Goal: Transaction & Acquisition: Purchase product/service

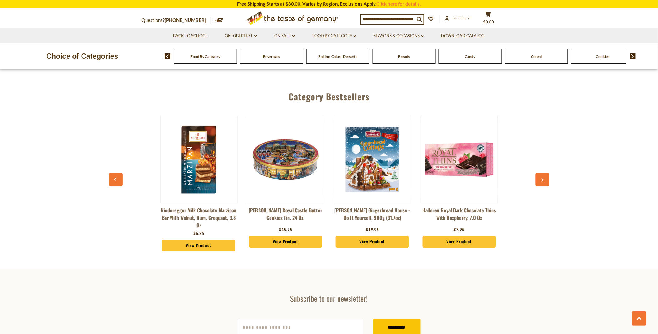
scroll to position [625, 0]
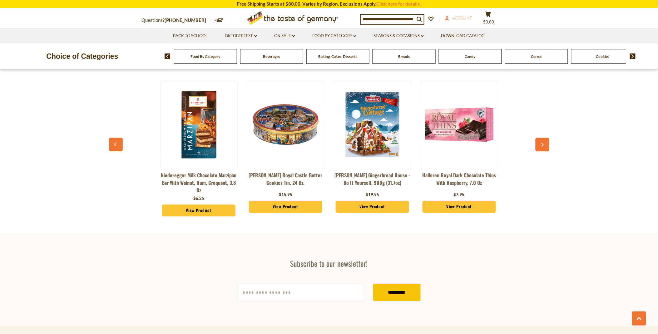
click at [458, 17] on span "Account" at bounding box center [463, 17] width 20 height 5
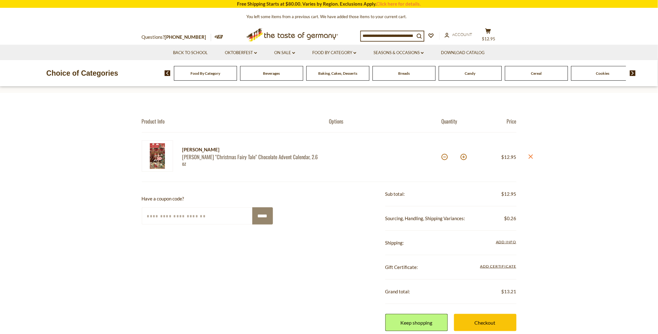
scroll to position [35, 0]
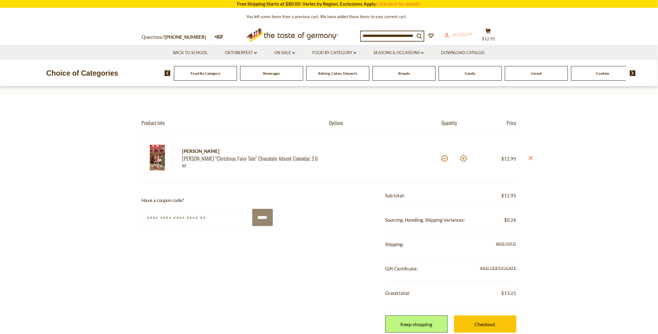
click at [461, 35] on span "Account" at bounding box center [463, 34] width 20 height 5
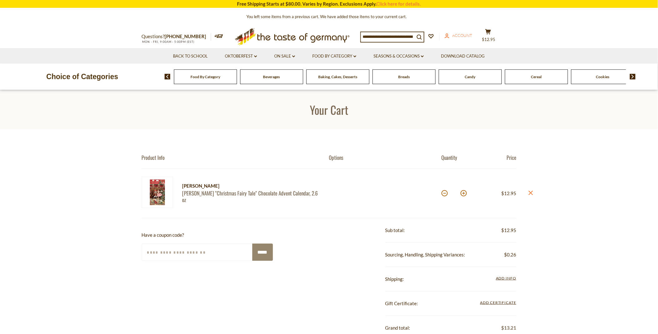
click at [462, 32] on link "account Account" at bounding box center [459, 35] width 28 height 7
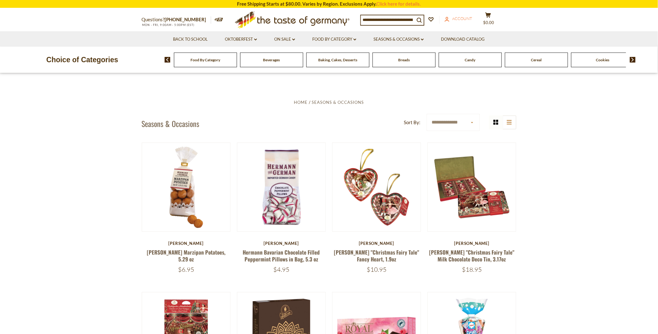
click at [462, 16] on span "Account" at bounding box center [463, 18] width 20 height 5
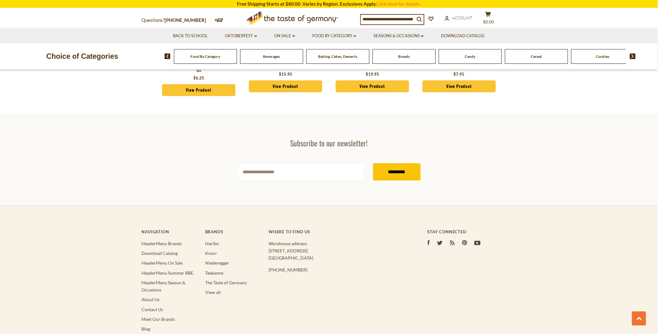
scroll to position [764, 0]
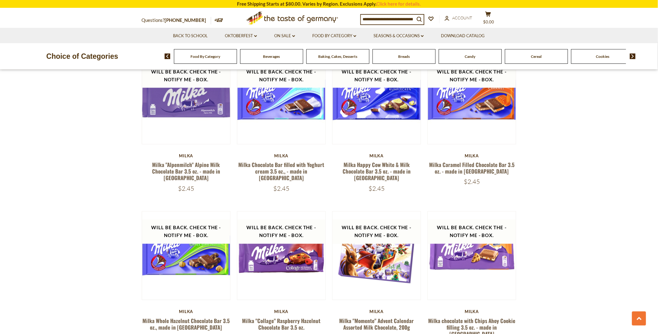
scroll to position [1180, 0]
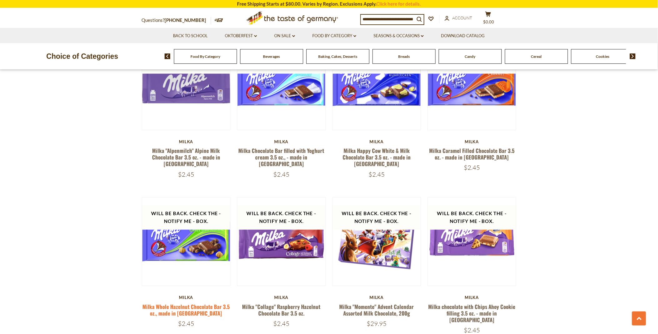
click at [186, 303] on link "Milka Whole Hazelnut Chocolate Bar 3.5 oz., made in [GEOGRAPHIC_DATA]" at bounding box center [185, 310] width 87 height 14
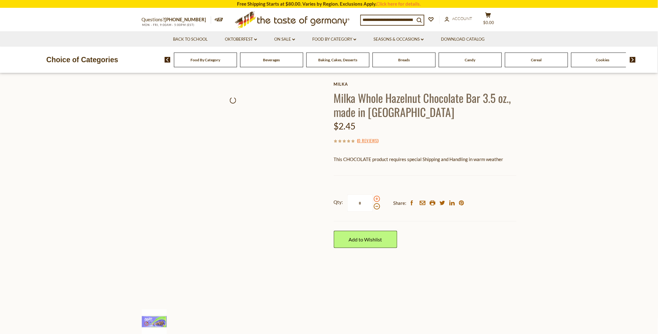
click at [376, 197] on div "Qty: * Share: facebook email printer twitter linkedin pinterest" at bounding box center [425, 203] width 183 height 36
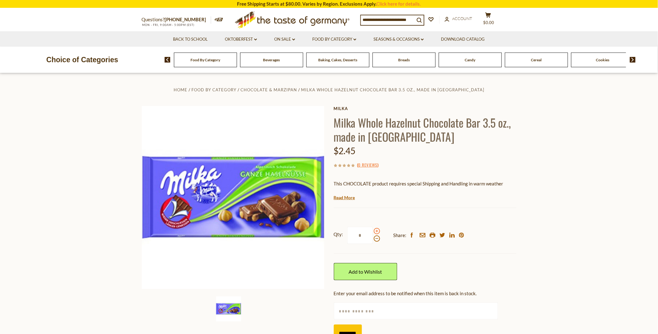
click at [375, 230] on span at bounding box center [377, 231] width 6 height 6
click at [373, 230] on input "*" at bounding box center [360, 235] width 26 height 17
click at [375, 230] on span at bounding box center [377, 231] width 6 height 6
click at [373, 230] on input "*" at bounding box center [360, 235] width 26 height 17
click at [375, 230] on span at bounding box center [377, 231] width 6 height 6
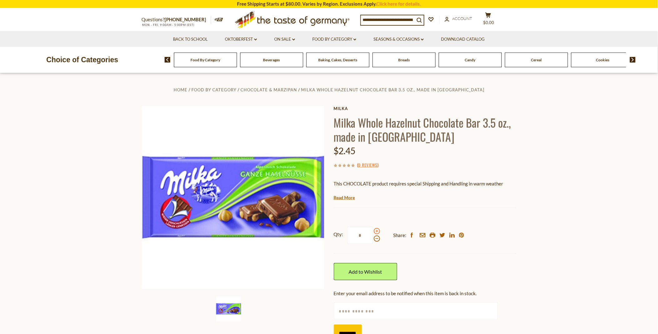
click at [373, 230] on input "*" at bounding box center [360, 235] width 26 height 17
type input "*"
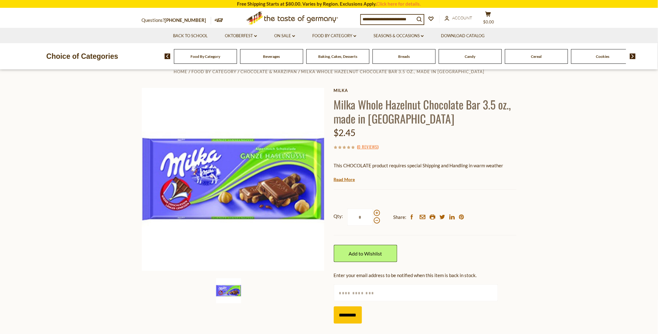
scroll to position [35, 0]
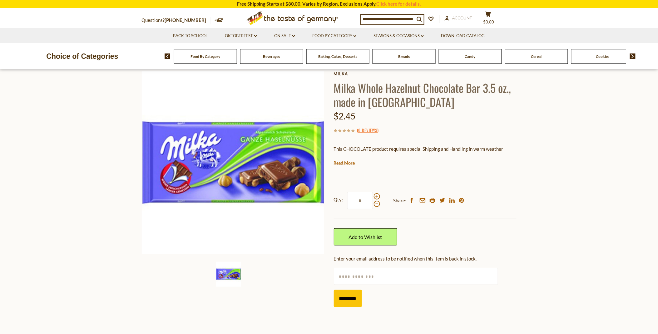
click at [342, 274] on input "text" at bounding box center [416, 275] width 164 height 17
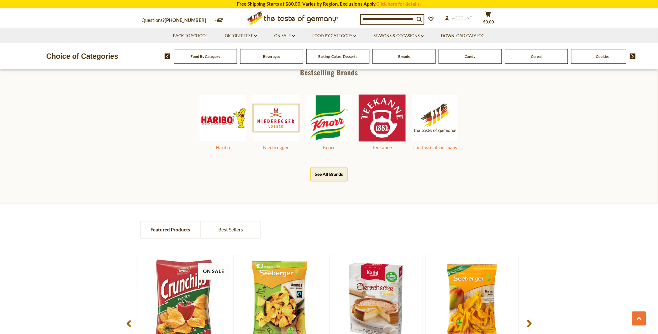
scroll to position [398, 0]
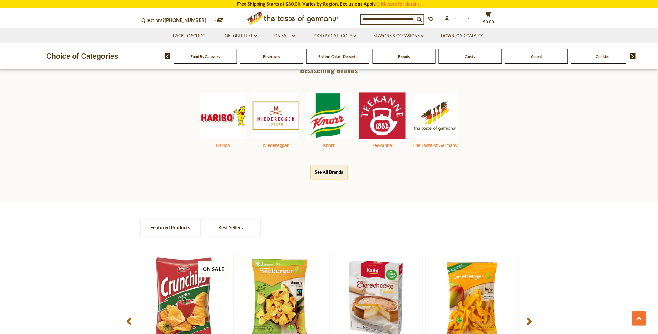
click at [324, 169] on button "See All Brands" at bounding box center [329, 172] width 37 height 14
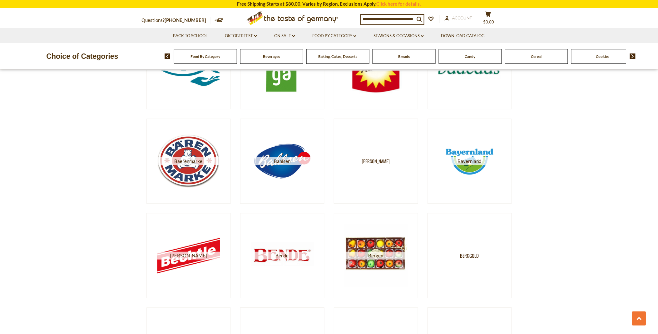
scroll to position [416, 0]
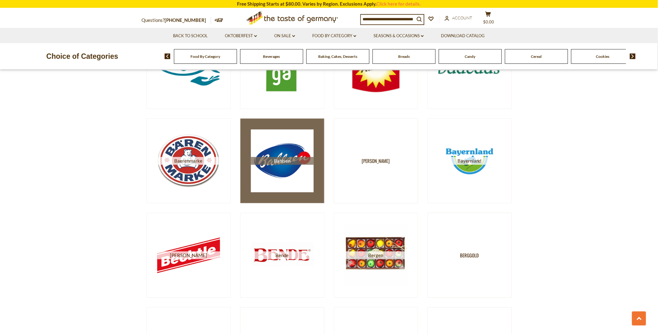
click at [266, 162] on span "Bahlsen" at bounding box center [282, 161] width 63 height 8
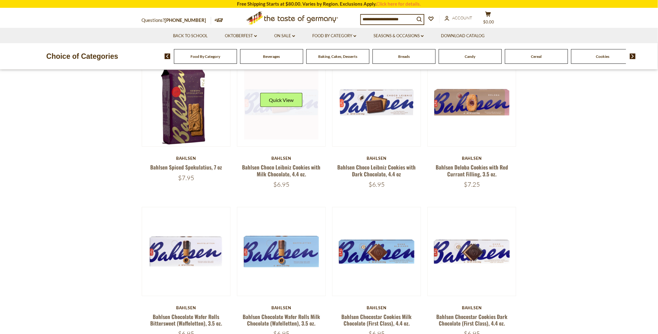
scroll to position [35, 0]
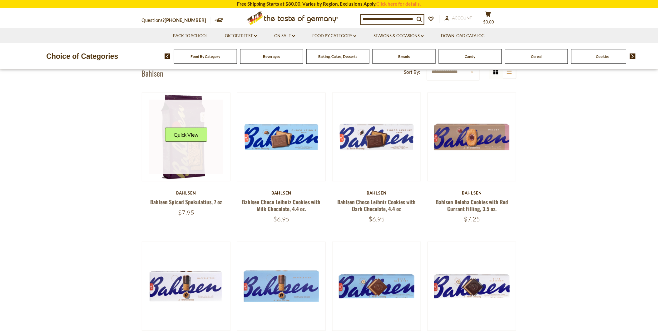
click at [176, 151] on link at bounding box center [186, 137] width 74 height 74
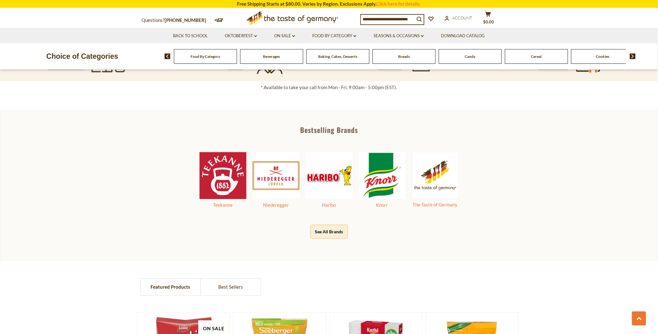
scroll to position [347, 0]
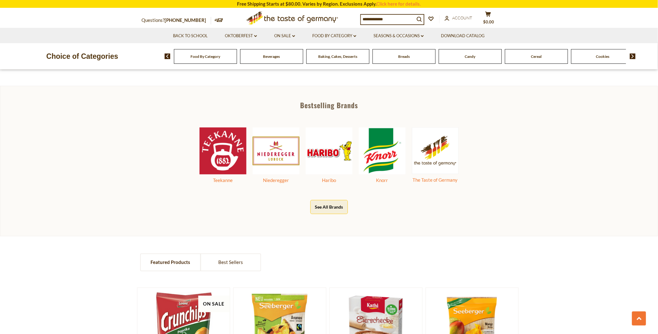
click at [321, 200] on button "See All Brands" at bounding box center [329, 207] width 37 height 14
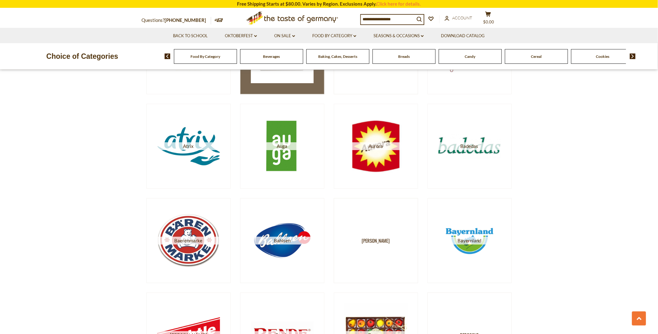
scroll to position [382, 0]
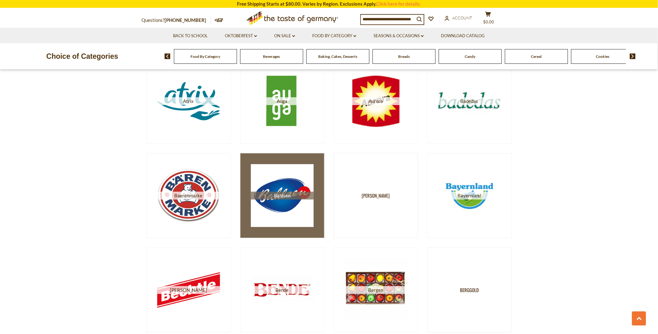
click at [286, 189] on img at bounding box center [282, 195] width 63 height 63
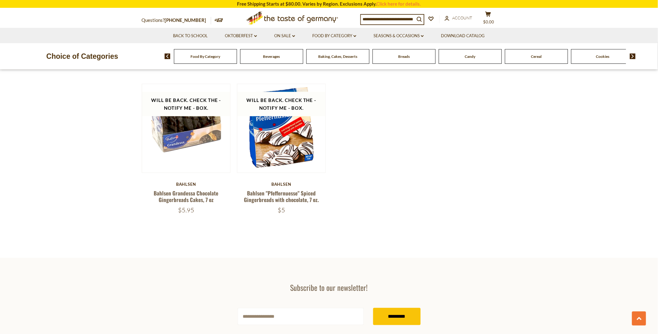
scroll to position [1111, 0]
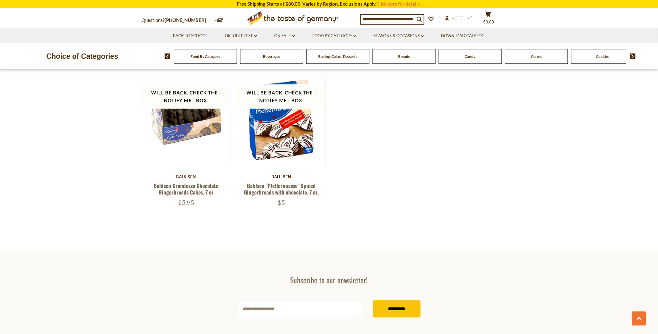
click at [237, 59] on div "Candy" at bounding box center [205, 56] width 63 height 15
click at [237, 57] on div "Candy" at bounding box center [205, 56] width 63 height 15
click at [468, 56] on span "Candy" at bounding box center [470, 56] width 11 height 5
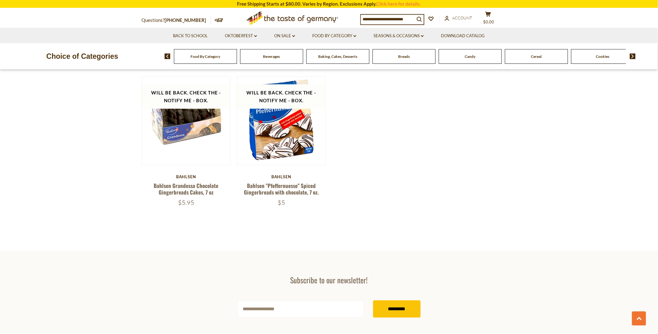
click at [468, 56] on span "Candy" at bounding box center [470, 56] width 11 height 5
click at [468, 55] on span "Candy" at bounding box center [470, 56] width 11 height 5
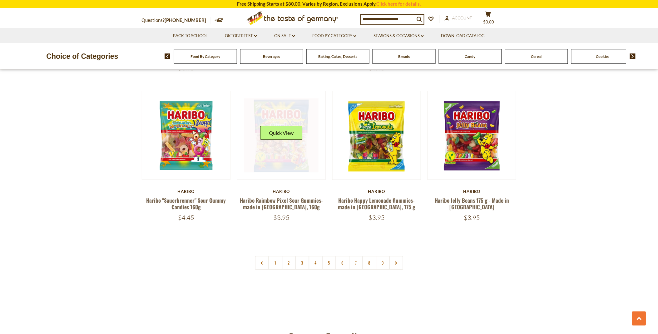
scroll to position [1527, 0]
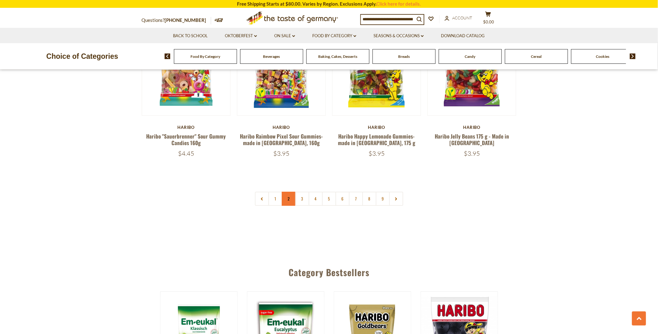
click at [288, 192] on link "2" at bounding box center [289, 199] width 14 height 14
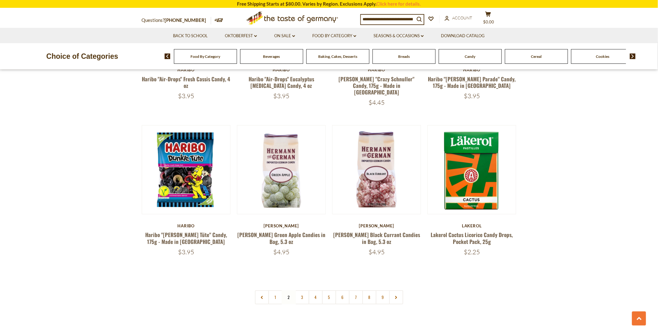
scroll to position [1458, 0]
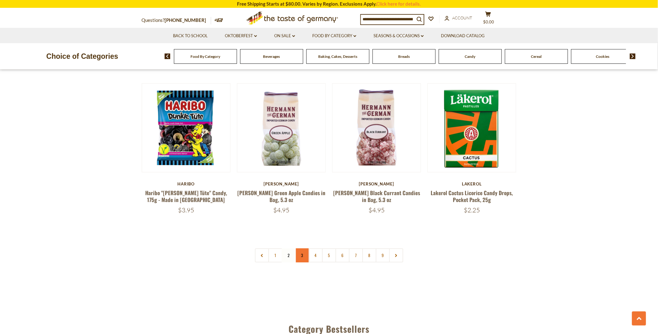
click at [304, 248] on link "3" at bounding box center [302, 255] width 14 height 14
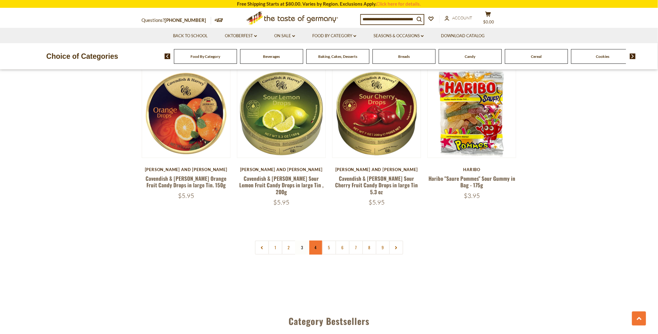
click at [316, 240] on link "4" at bounding box center [316, 247] width 14 height 14
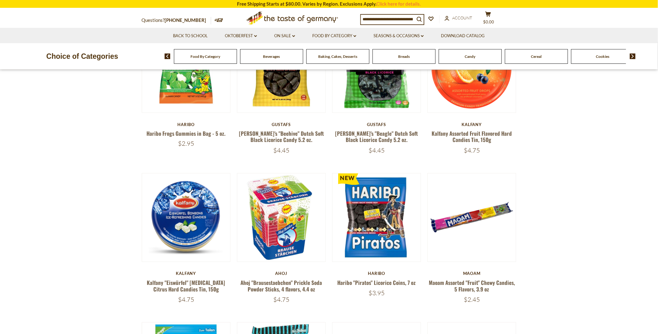
scroll to position [278, 0]
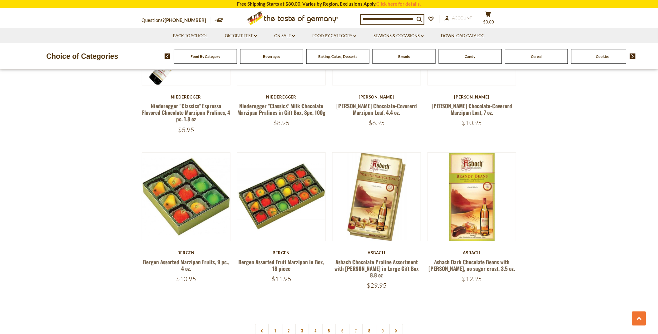
scroll to position [1423, 0]
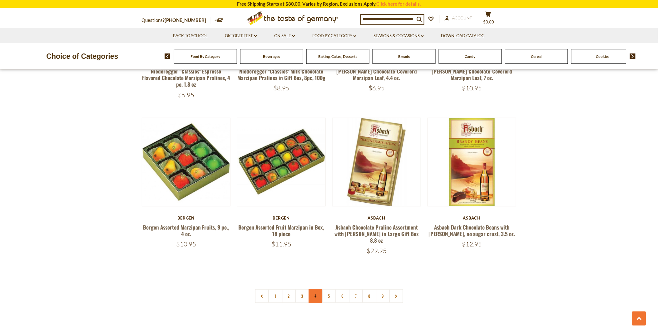
click at [315, 289] on link "4" at bounding box center [316, 296] width 14 height 14
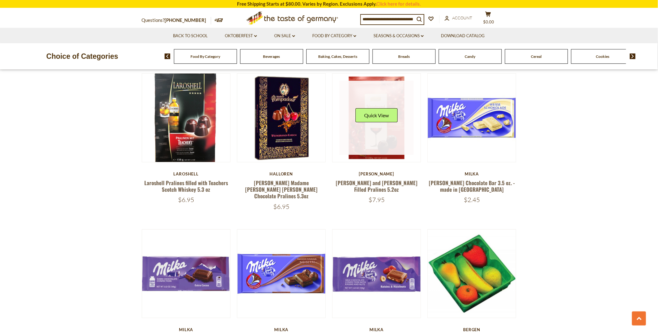
scroll to position [729, 0]
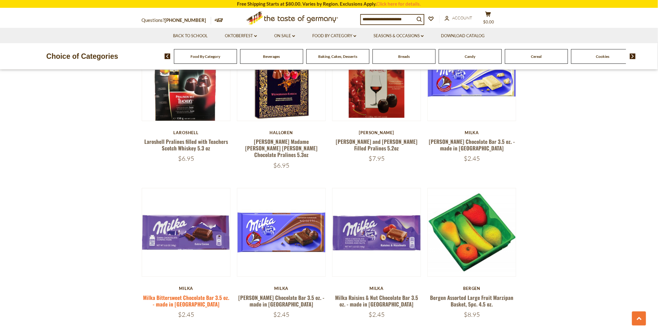
click at [163, 293] on link "Milka Bittersweet Chocolate Bar 3.5 oz. - made in [GEOGRAPHIC_DATA]" at bounding box center [186, 300] width 86 height 14
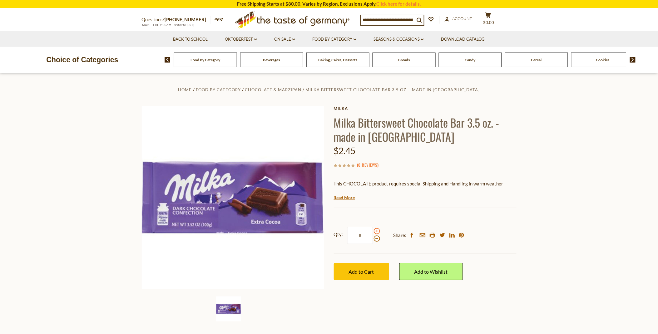
click at [376, 230] on span at bounding box center [377, 231] width 6 height 6
click at [373, 230] on input "*" at bounding box center [360, 235] width 26 height 17
type input "*"
click at [359, 267] on button "Add to Cart" at bounding box center [361, 271] width 55 height 17
click at [339, 198] on link "Read More" at bounding box center [344, 197] width 21 height 6
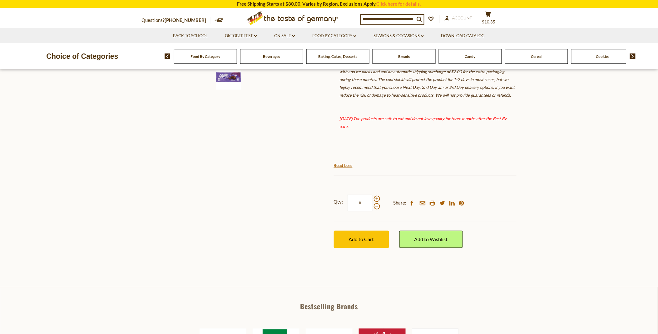
scroll to position [243, 0]
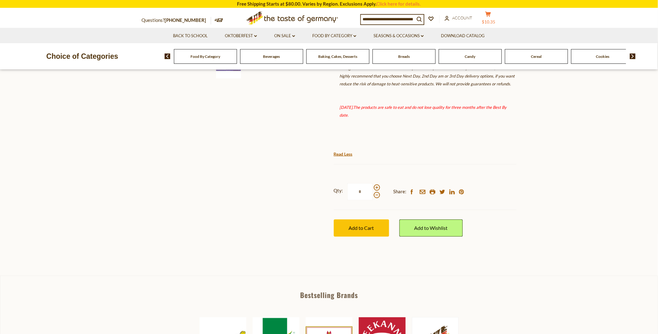
click at [491, 17] on icon "cart" at bounding box center [488, 14] width 6 height 5
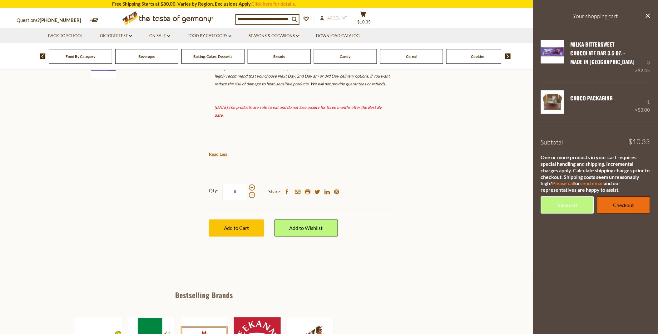
click at [627, 202] on link "Checkout" at bounding box center [623, 204] width 53 height 17
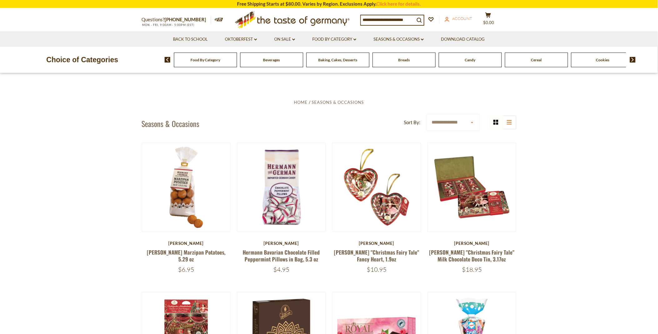
click at [460, 17] on span "Account" at bounding box center [463, 18] width 20 height 5
